Goal: Task Accomplishment & Management: Manage account settings

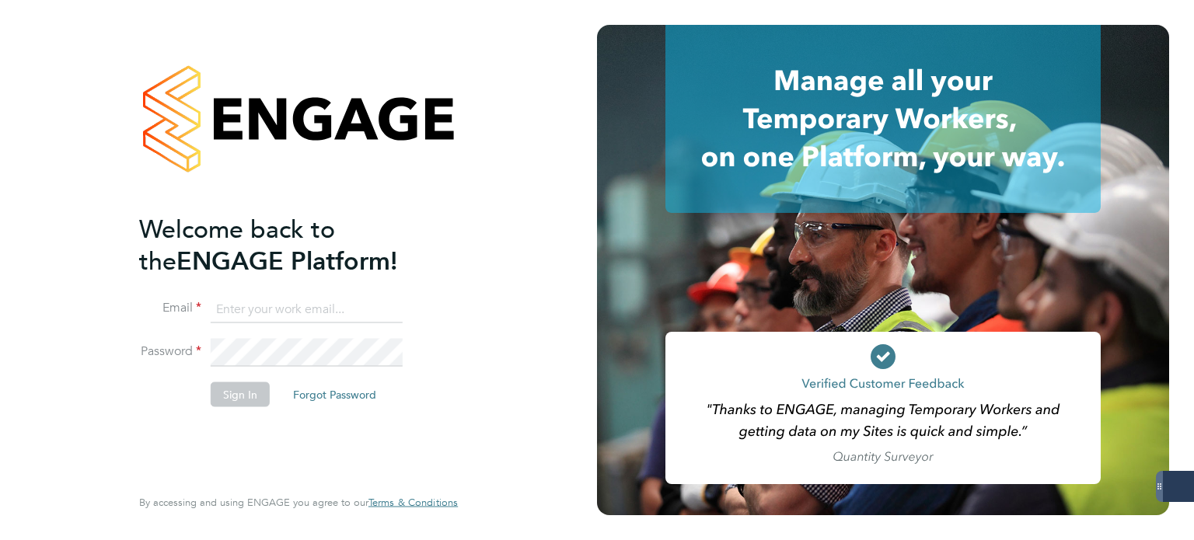
drag, startPoint x: 284, startPoint y: 306, endPoint x: 322, endPoint y: 306, distance: 38.1
click at [284, 306] on input at bounding box center [307, 309] width 192 height 28
click at [386, 305] on keeper-lock "Open Keeper Popup" at bounding box center [388, 309] width 19 height 19
drag, startPoint x: 316, startPoint y: 302, endPoint x: 340, endPoint y: 301, distance: 23.3
click at [316, 302] on input at bounding box center [307, 309] width 192 height 28
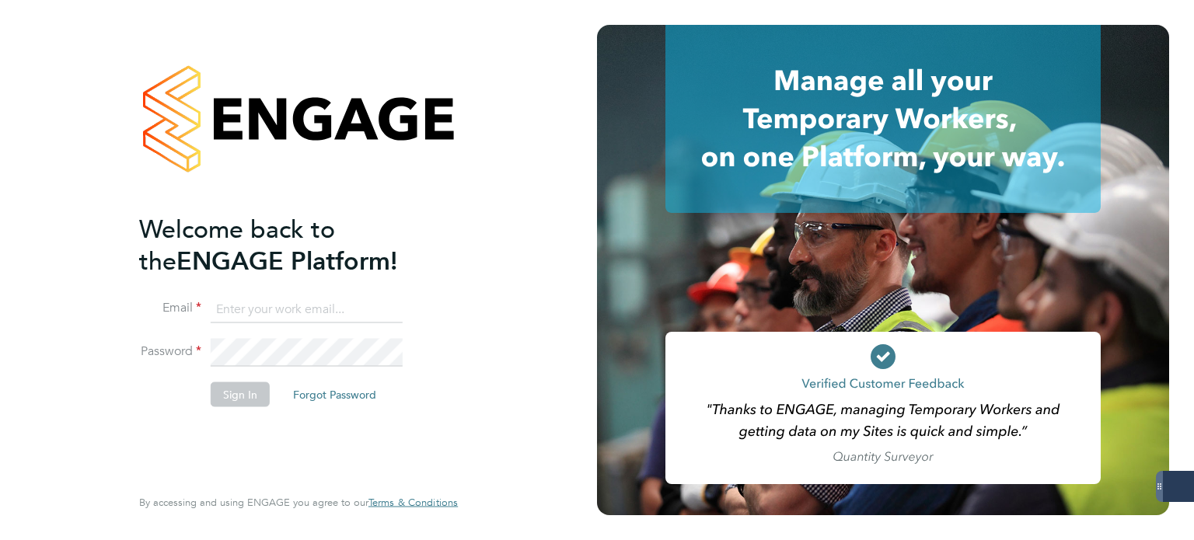
click at [243, 313] on input at bounding box center [307, 309] width 192 height 28
click at [159, 337] on li "Email" at bounding box center [290, 317] width 303 height 44
click at [258, 318] on input at bounding box center [307, 309] width 192 height 28
click at [398, 309] on input at bounding box center [307, 309] width 192 height 28
click at [391, 304] on keeper-lock "Open Keeper Popup" at bounding box center [388, 309] width 19 height 19
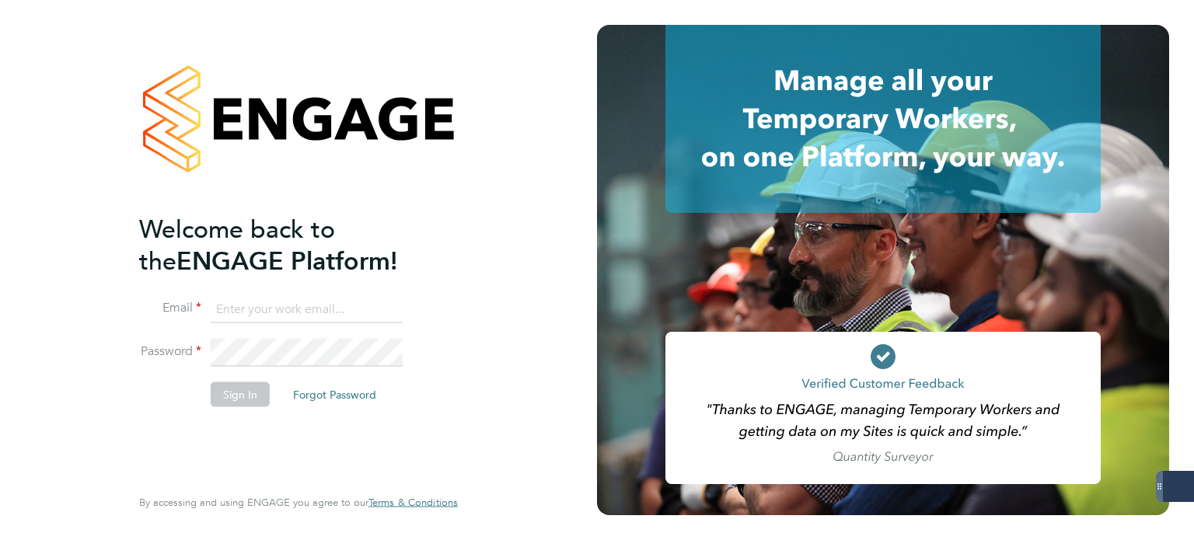
click at [387, 304] on keeper-lock "Open Keeper Popup" at bounding box center [388, 309] width 19 height 19
click at [308, 306] on input at bounding box center [307, 309] width 192 height 28
type input "A2Dominion@servicecare.org.uk"
click at [389, 352] on keeper-lock "Open Keeper Popup" at bounding box center [388, 353] width 19 height 19
drag, startPoint x: 389, startPoint y: 348, endPoint x: 387, endPoint y: 309, distance: 38.9
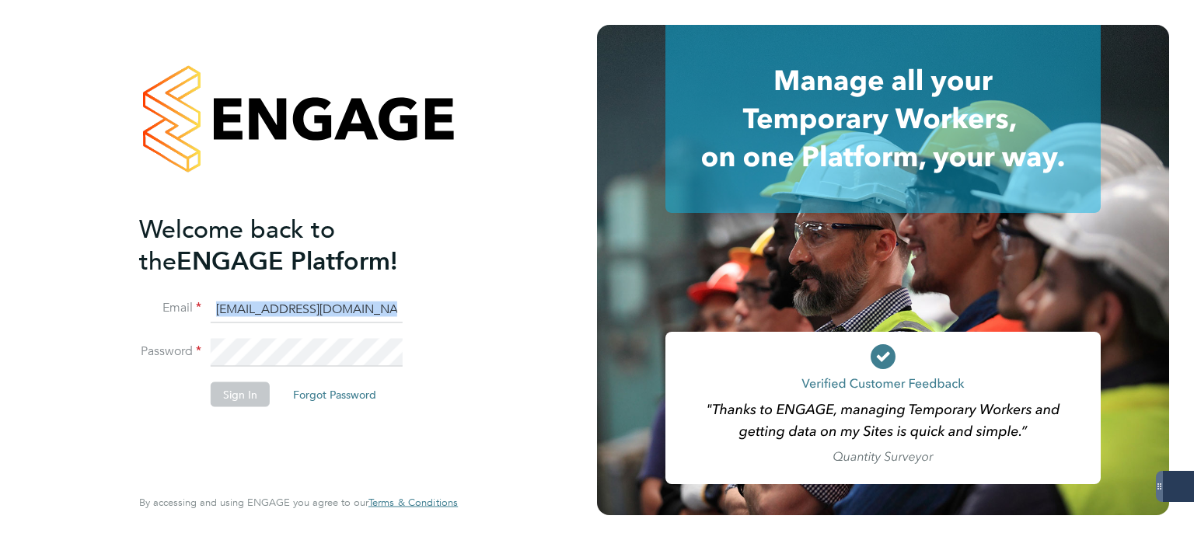
click at [398, 299] on fieldset "Email A2Dominion@servicecare.org.uk Password Sign In Forgot Password" at bounding box center [290, 358] width 303 height 127
click at [336, 355] on keeper-draggable-element at bounding box center [254, 345] width 185 height 37
click at [243, 399] on button "Sign In" at bounding box center [240, 394] width 59 height 25
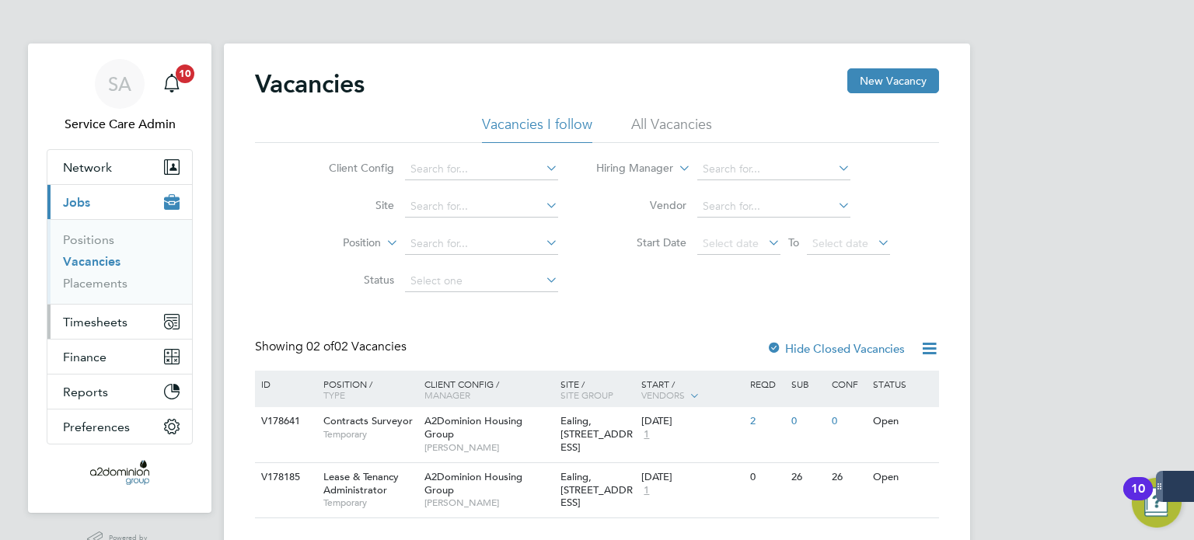
click at [122, 319] on span "Timesheets" at bounding box center [95, 322] width 65 height 15
click at [96, 315] on span "Timesheets" at bounding box center [95, 322] width 65 height 15
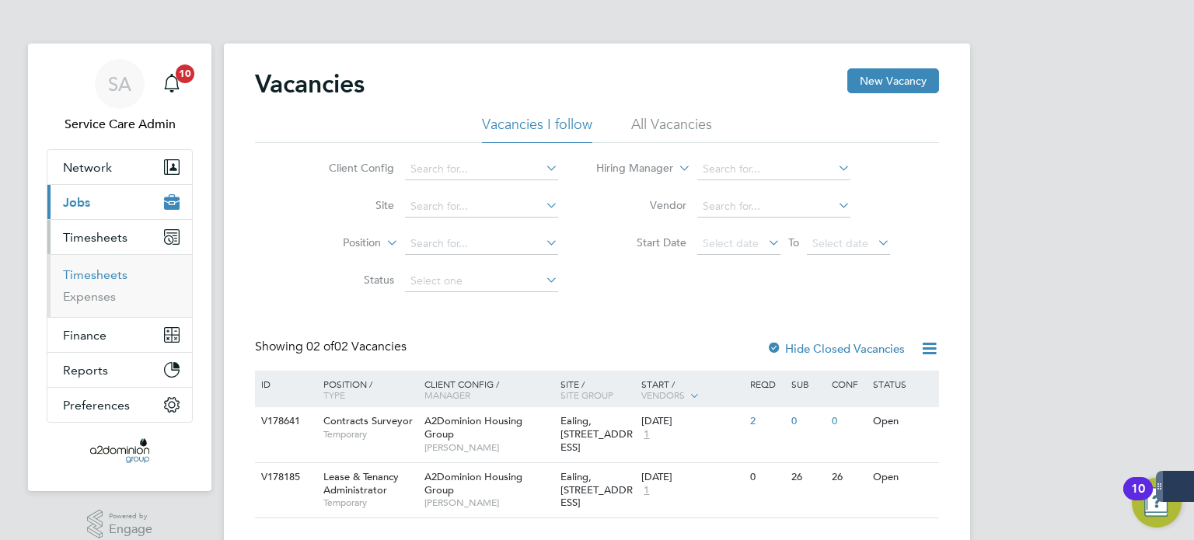
click at [86, 277] on link "Timesheets" at bounding box center [95, 274] width 65 height 15
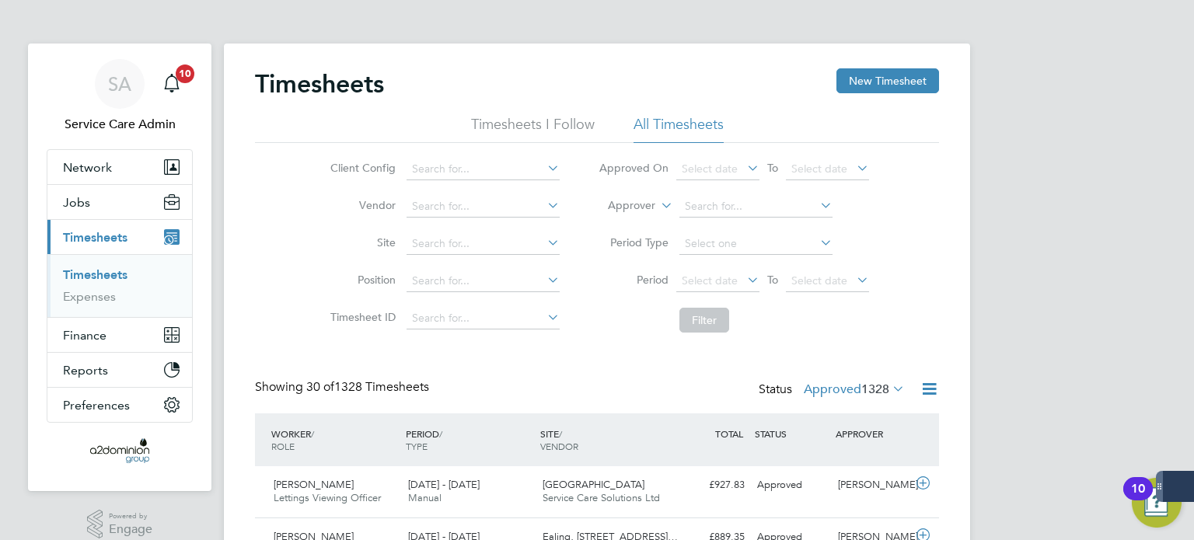
drag, startPoint x: 546, startPoint y: 115, endPoint x: 519, endPoint y: 123, distance: 28.3
click at [536, 118] on li "Timesheets I Follow" at bounding box center [533, 129] width 124 height 28
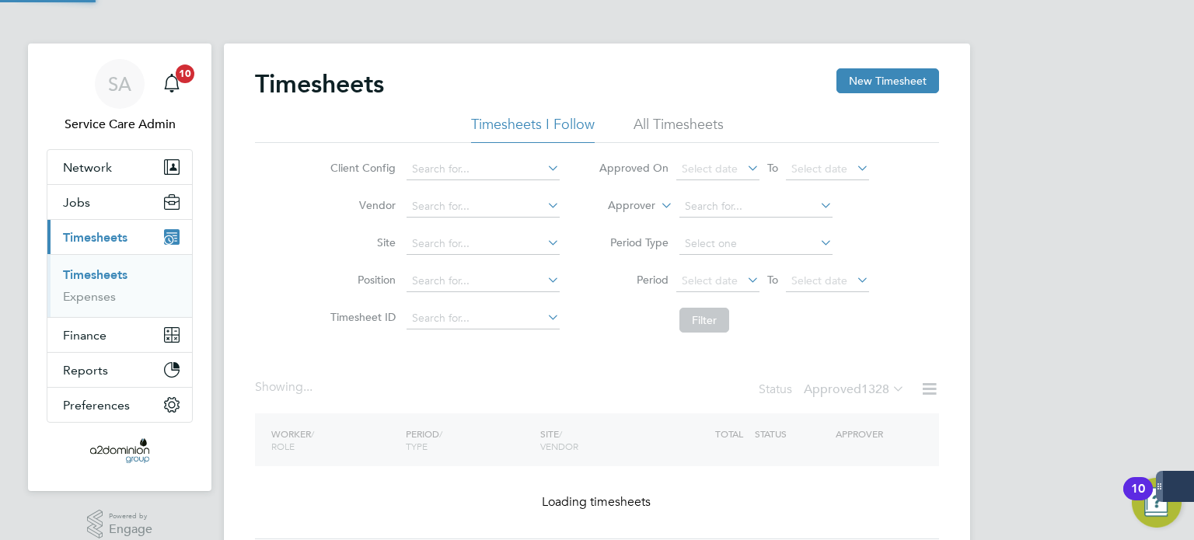
click at [687, 124] on li "All Timesheets" at bounding box center [679, 129] width 90 height 28
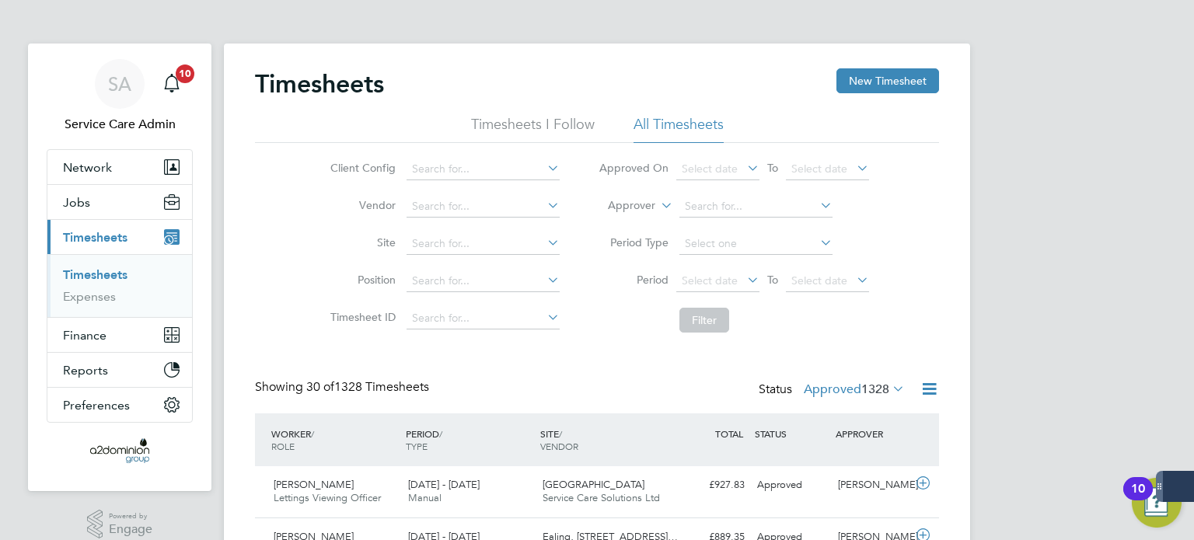
drag, startPoint x: 883, startPoint y: 382, endPoint x: 892, endPoint y: 378, distance: 10.4
click at [884, 383] on span "1328" at bounding box center [875, 390] width 28 height 16
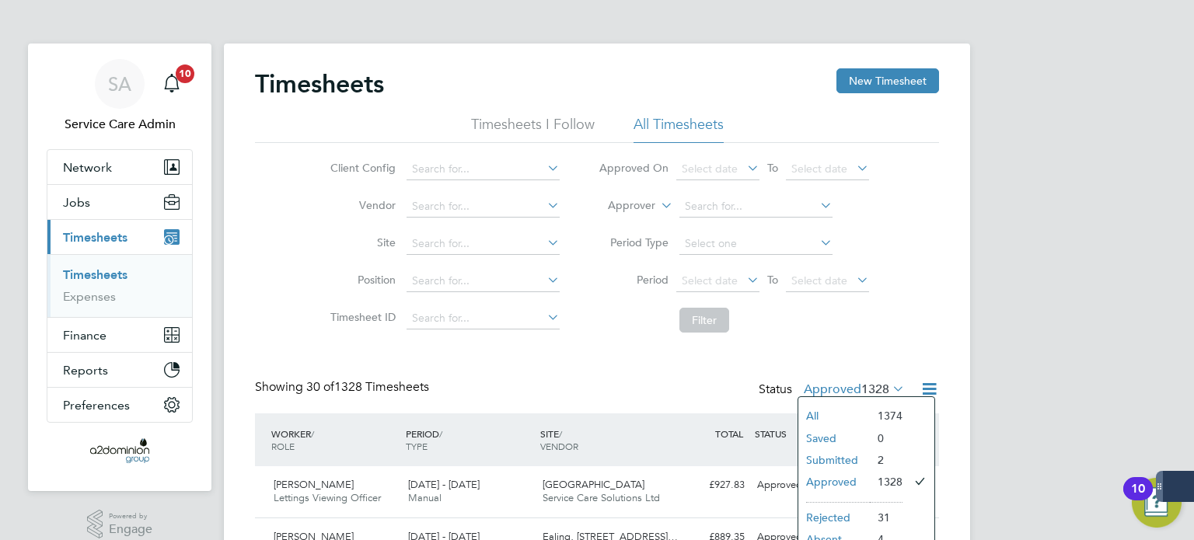
click at [830, 448] on li "Saved" at bounding box center [834, 439] width 72 height 22
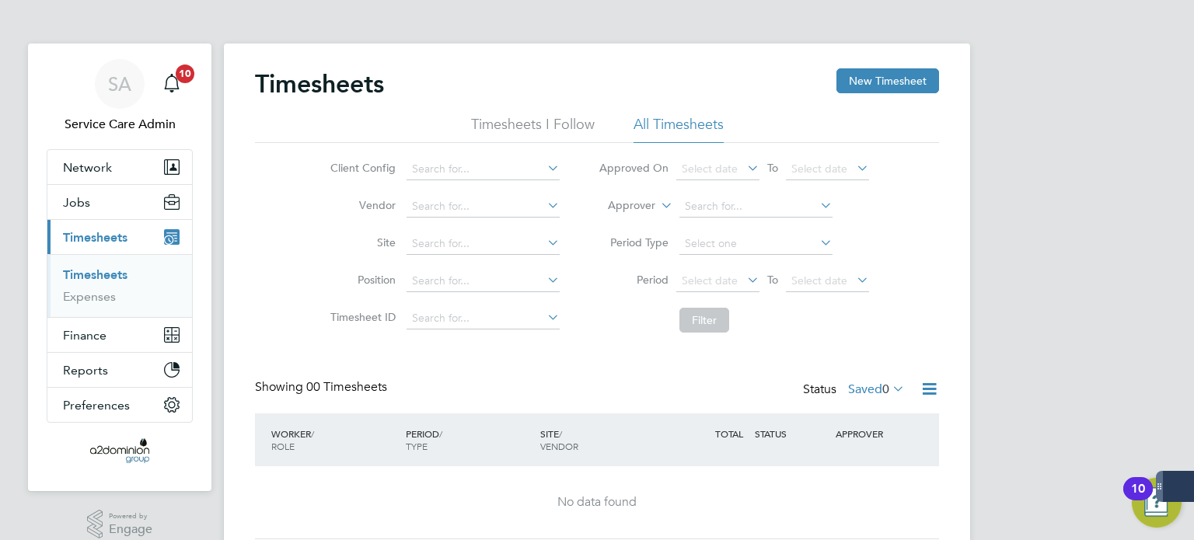
click at [889, 388] on icon at bounding box center [889, 389] width 0 height 22
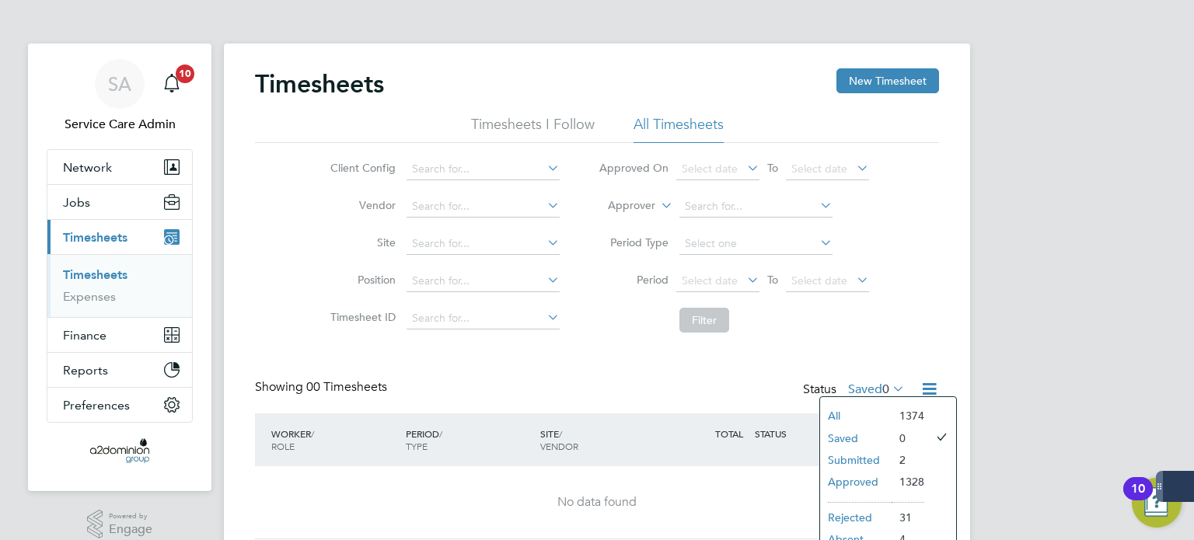
click at [870, 458] on li "Submitted" at bounding box center [856, 460] width 72 height 22
